Goal: Information Seeking & Learning: Get advice/opinions

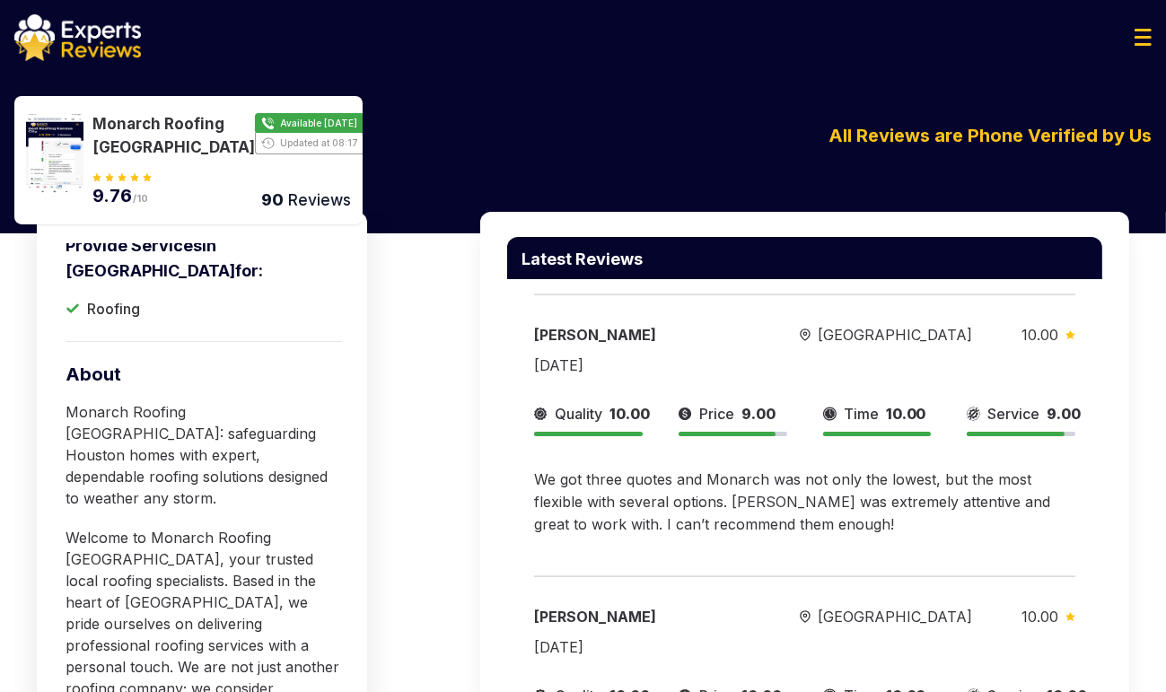
click at [117, 40] on img at bounding box center [77, 37] width 127 height 47
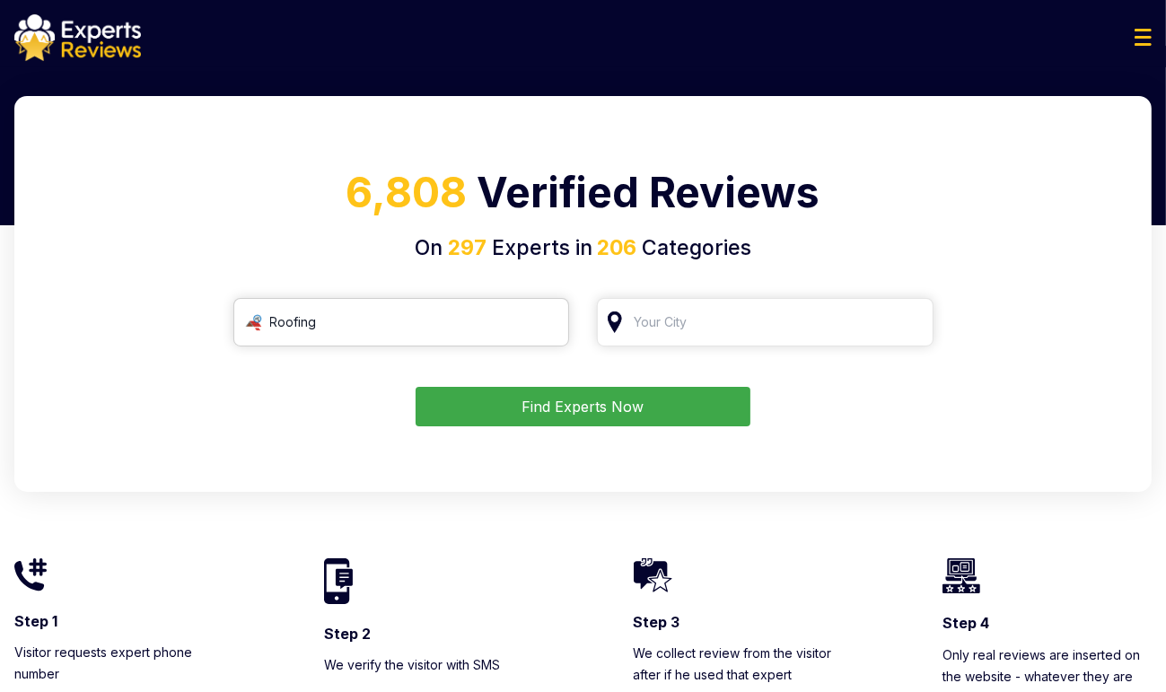
click at [373, 320] on input "Roofing" at bounding box center [401, 322] width 337 height 48
click at [751, 333] on input "search" at bounding box center [765, 322] width 337 height 48
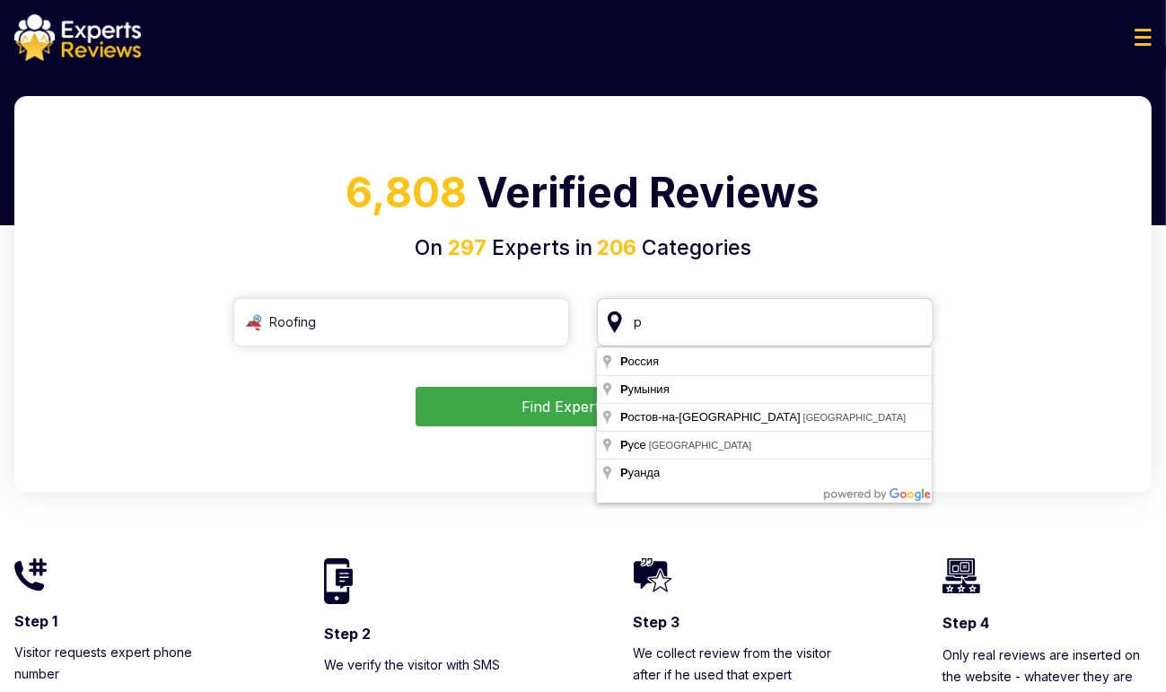
drag, startPoint x: 729, startPoint y: 331, endPoint x: 610, endPoint y: 331, distance: 118.5
click at [610, 331] on input "р" at bounding box center [765, 322] width 337 height 48
drag, startPoint x: 665, startPoint y: 325, endPoint x: 647, endPoint y: 325, distance: 18.0
click at [647, 325] on input "h" at bounding box center [765, 322] width 337 height 48
type input "[GEOGRAPHIC_DATA], [GEOGRAPHIC_DATA]"
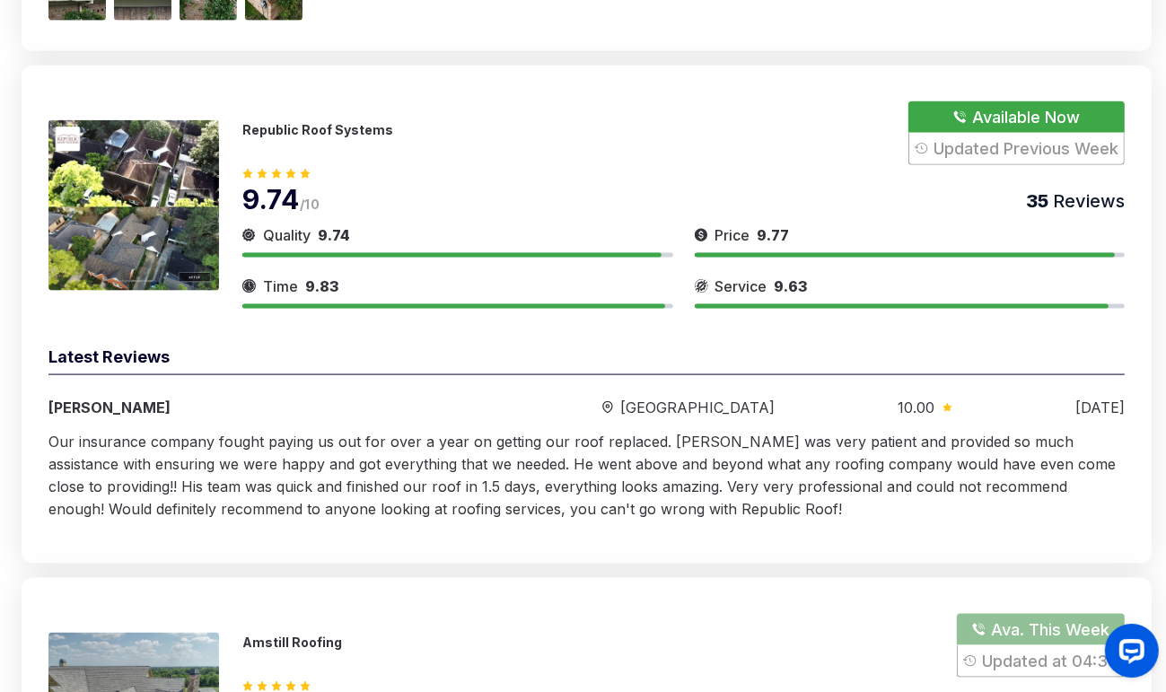
scroll to position [1795, 0]
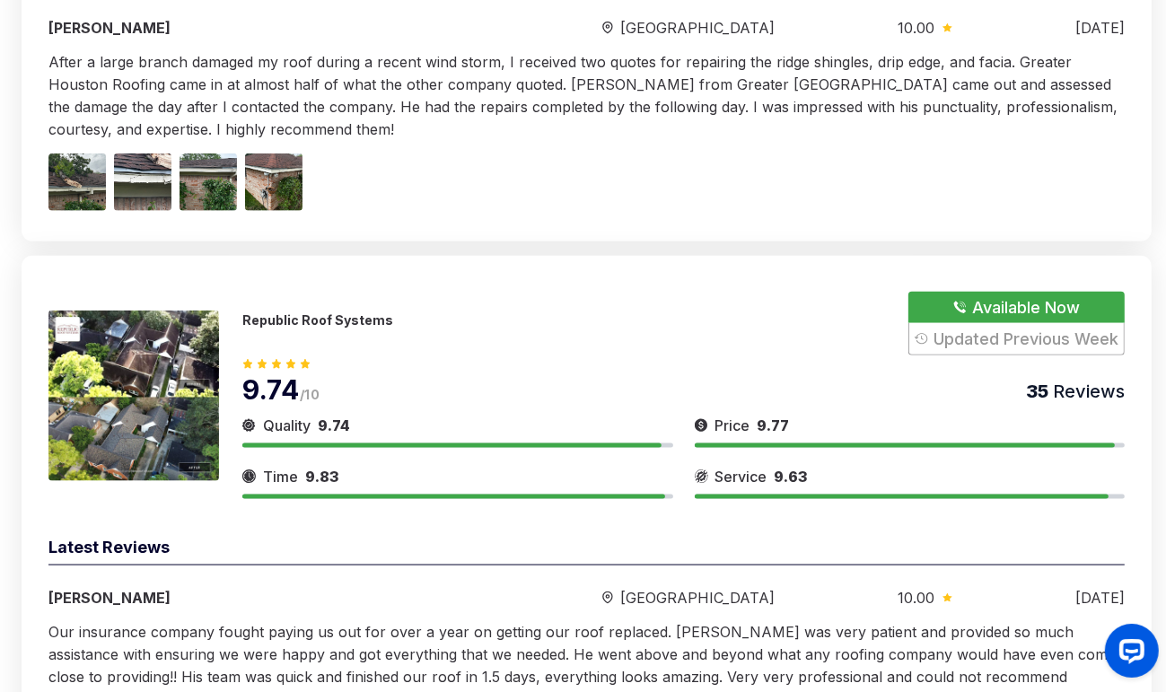
click at [329, 325] on div "Republic Roof Systems" at bounding box center [317, 323] width 151 height 22
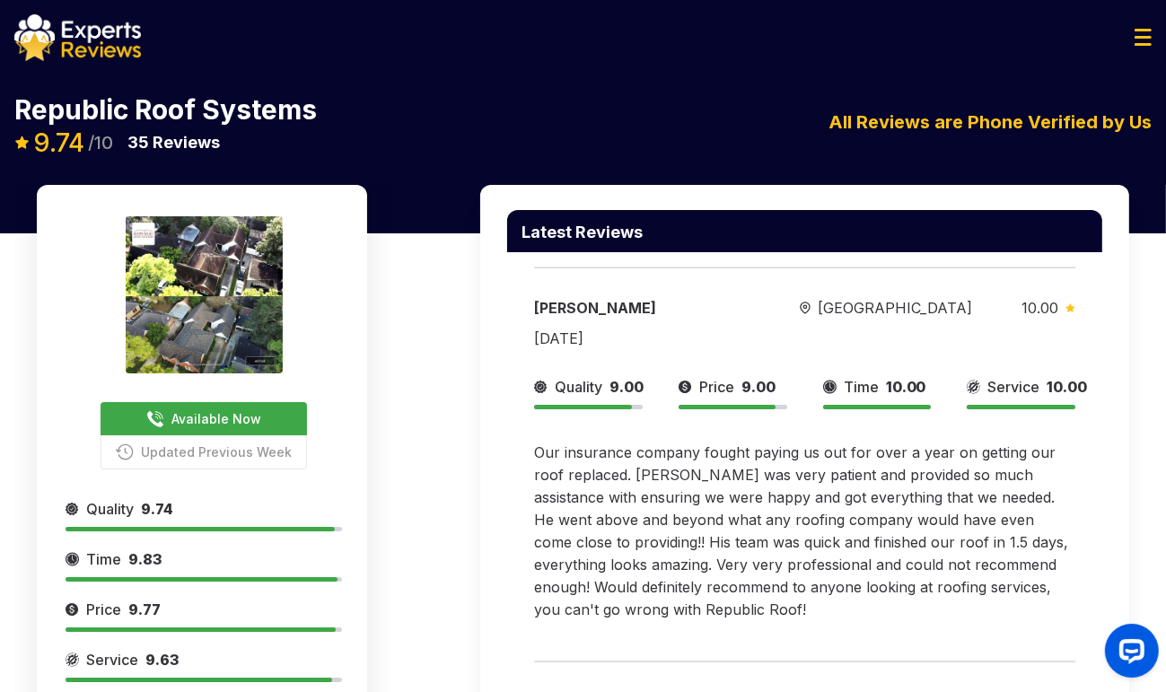
click at [83, 39] on img at bounding box center [77, 37] width 127 height 47
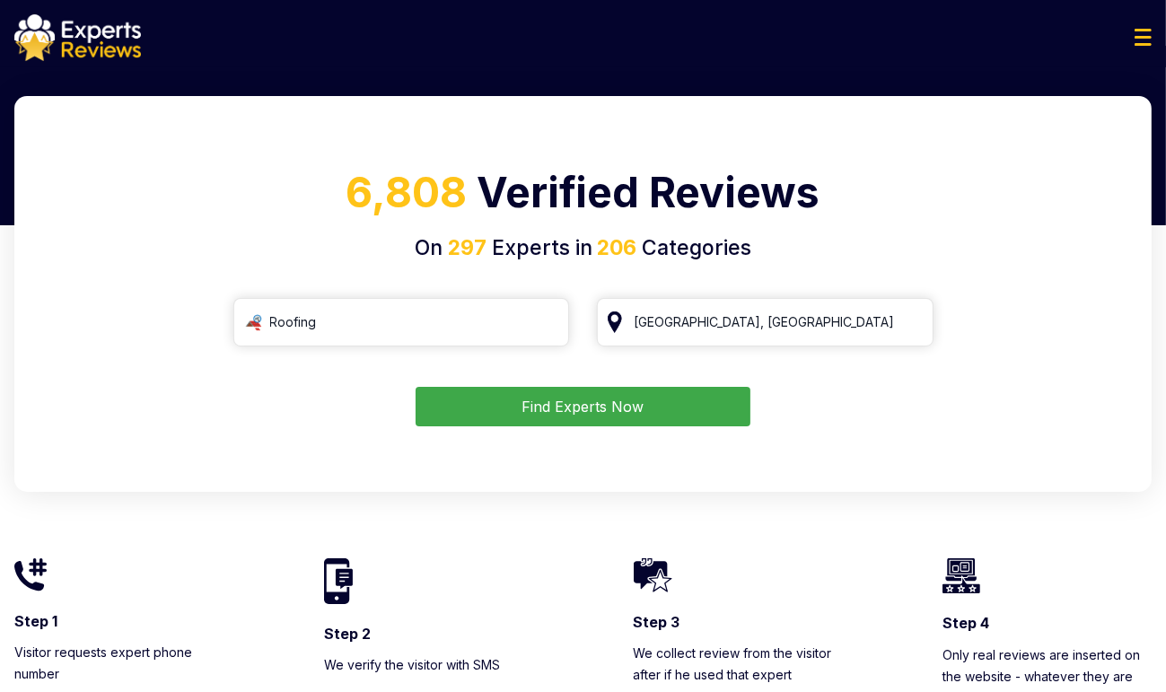
click at [609, 396] on button "Find Experts Now" at bounding box center [583, 406] width 335 height 39
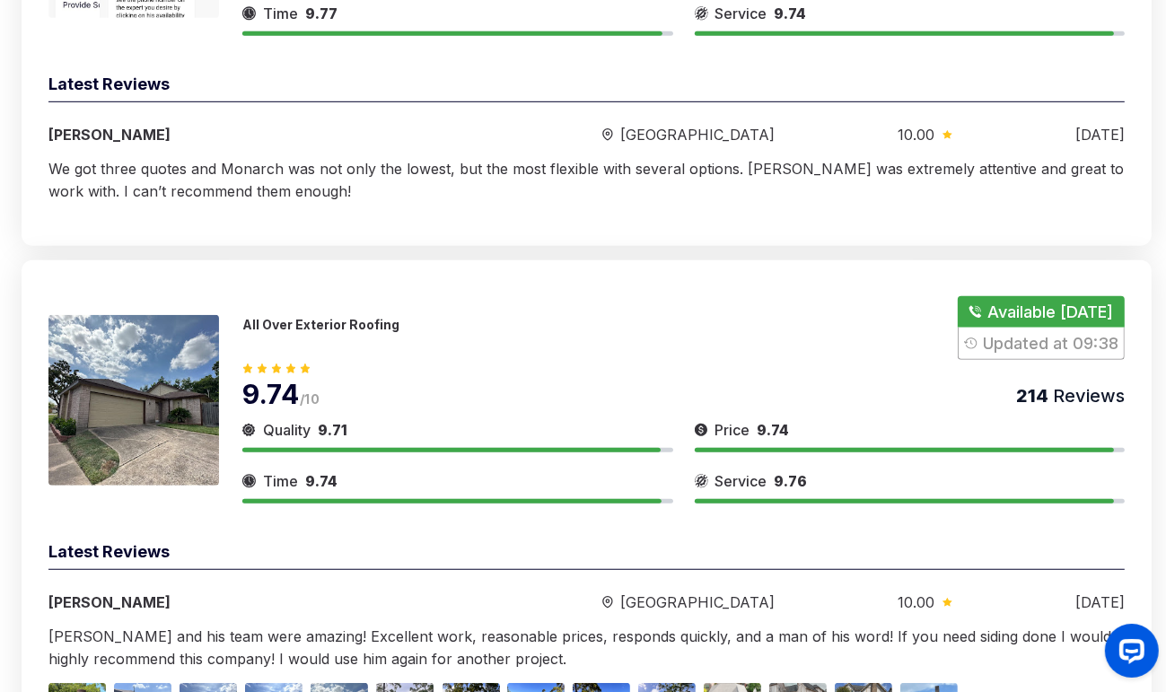
scroll to position [898, 0]
click at [304, 324] on p "All Over Exterior Roofing" at bounding box center [320, 323] width 157 height 15
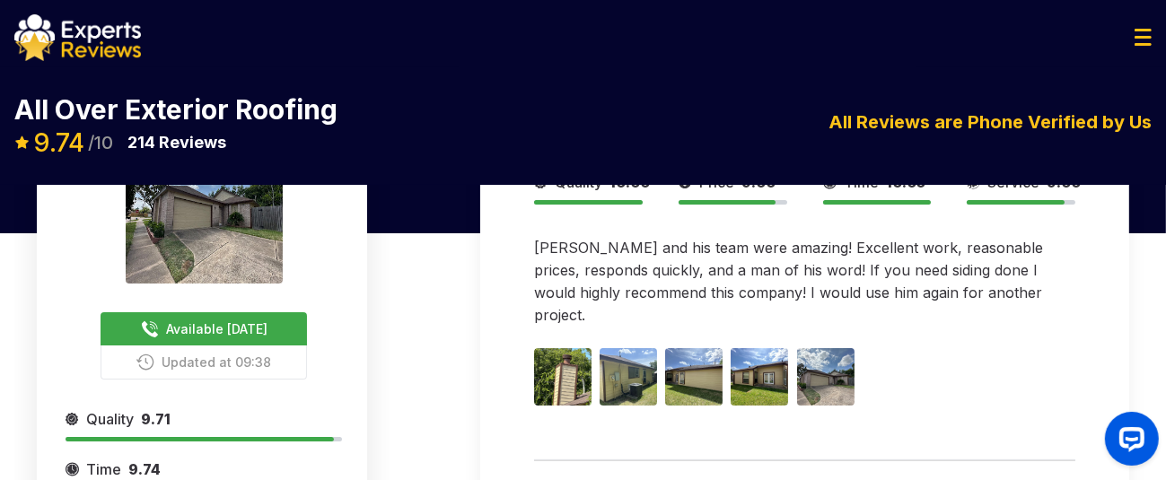
click at [56, 22] on img at bounding box center [77, 37] width 127 height 47
click at [91, 31] on img at bounding box center [77, 37] width 127 height 47
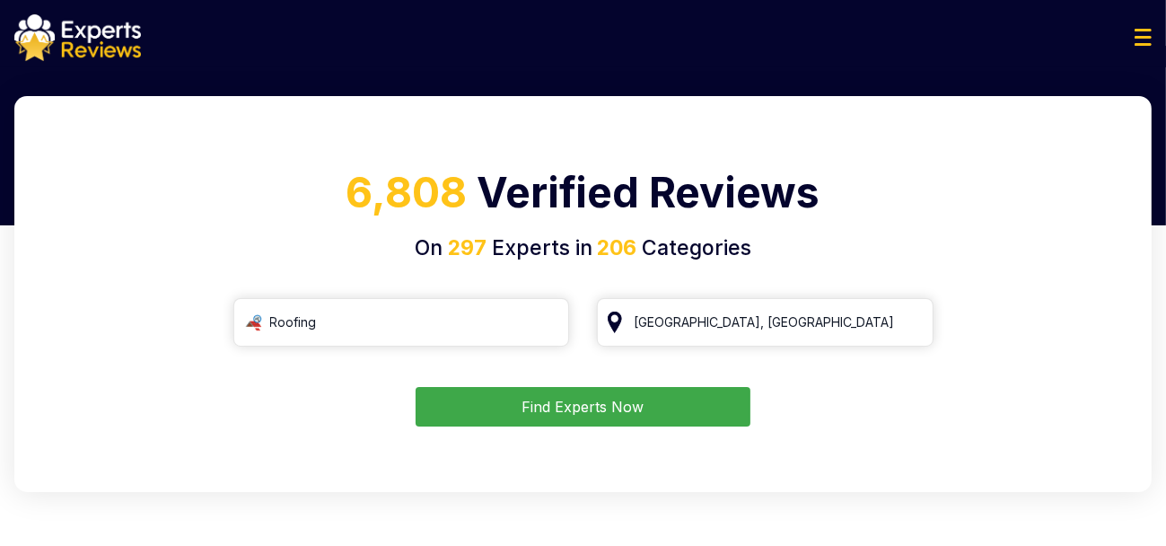
click at [582, 414] on button "Find Experts Now" at bounding box center [583, 406] width 335 height 39
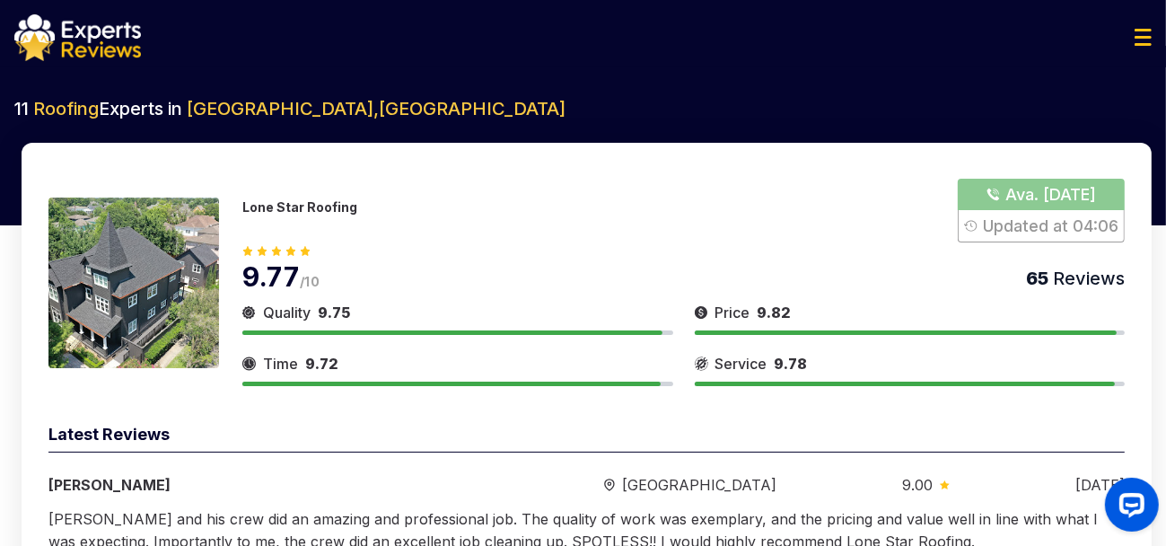
click at [292, 206] on p "Lone Star Roofing" at bounding box center [299, 206] width 115 height 15
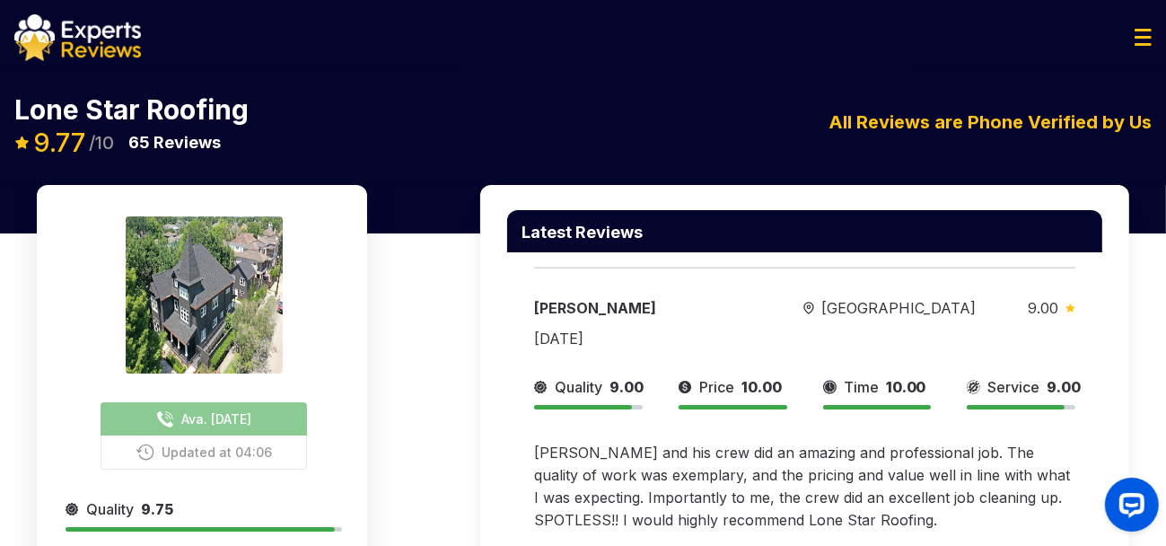
click at [1120, 279] on div "Latest Reviews [PERSON_NAME][GEOGRAPHIC_DATA] 9.00 [DATE] Quality 9.00 Price 10…" at bounding box center [804, 504] width 649 height 638
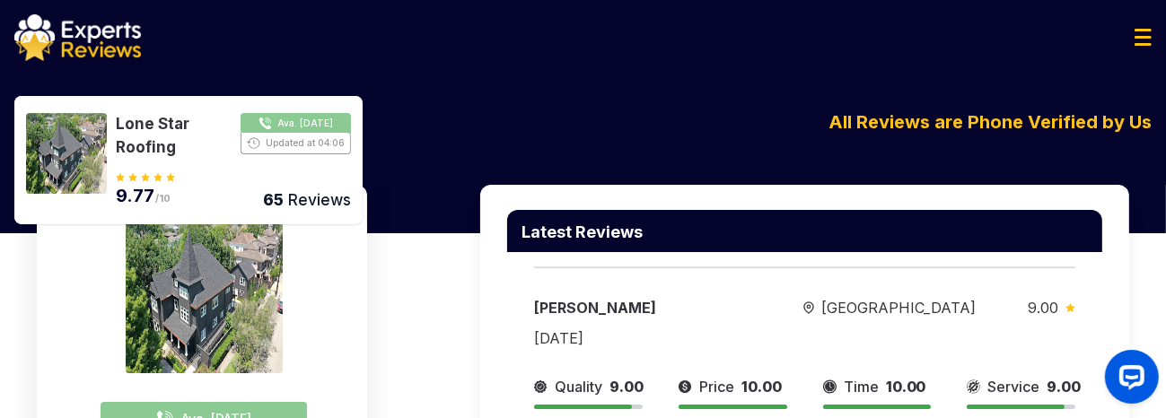
click at [110, 37] on img at bounding box center [77, 37] width 127 height 47
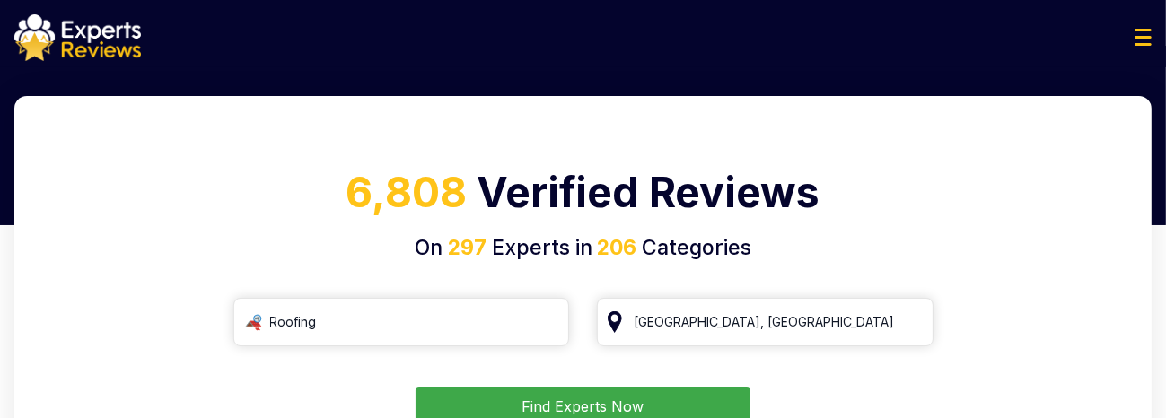
click at [606, 408] on button "Find Experts Now" at bounding box center [583, 406] width 335 height 39
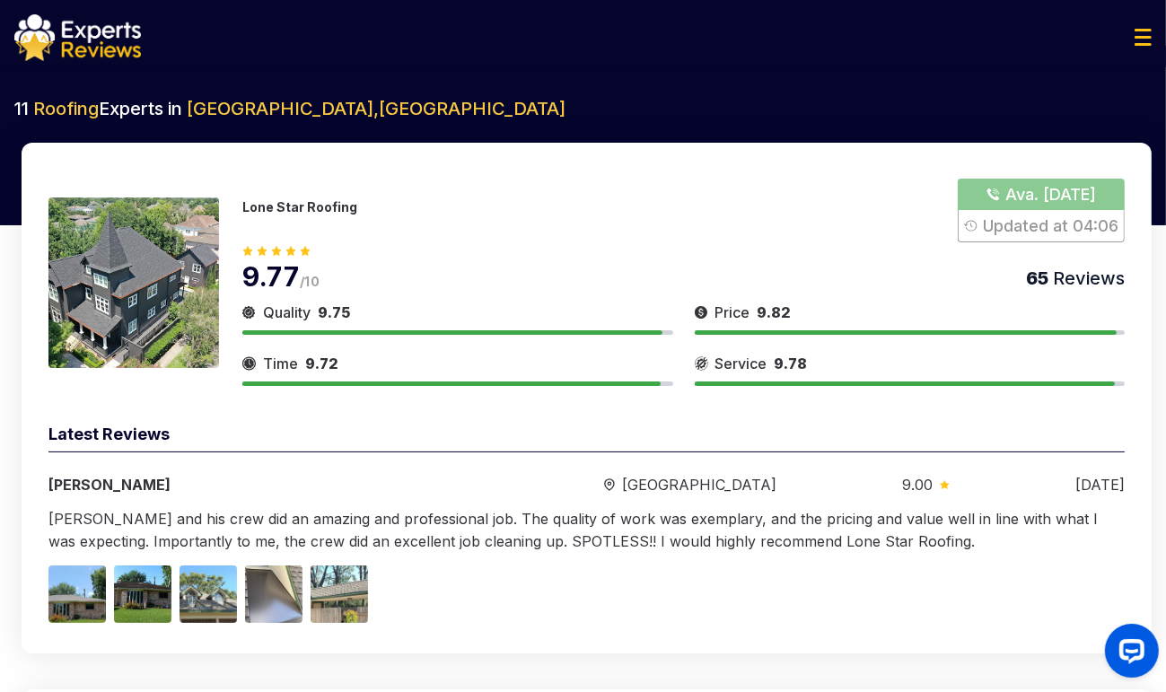
click at [207, 250] on img at bounding box center [133, 282] width 171 height 171
